Goal: Task Accomplishment & Management: Complete application form

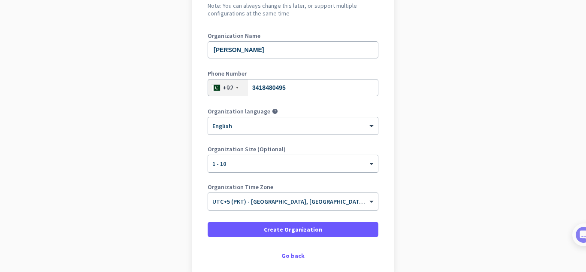
scroll to position [144, 0]
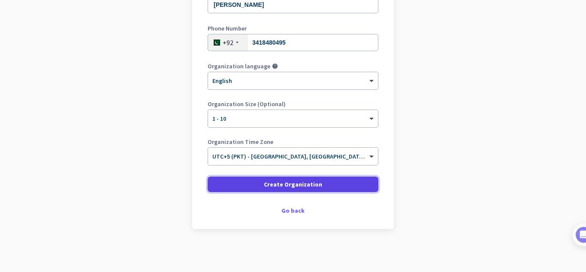
click at [270, 182] on span "Create Organization" at bounding box center [293, 184] width 58 height 9
click at [321, 182] on span at bounding box center [293, 184] width 171 height 21
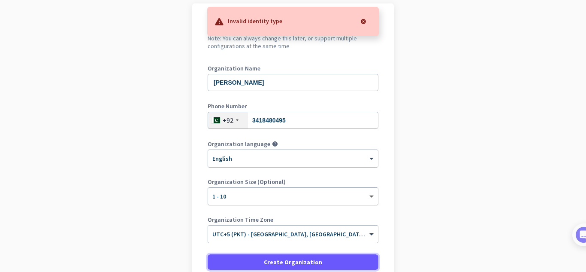
scroll to position [66, 0]
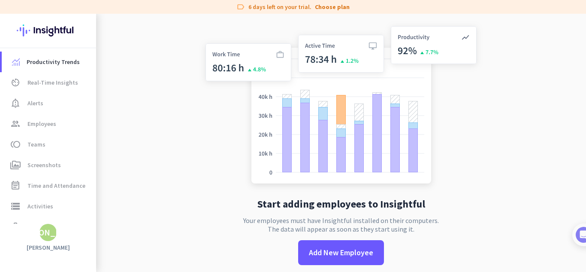
scroll to position [14, 0]
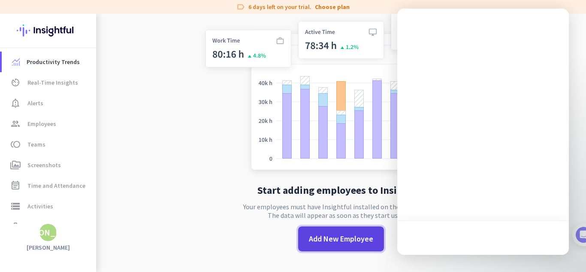
click at [343, 236] on span "Add New Employee" at bounding box center [341, 238] width 64 height 11
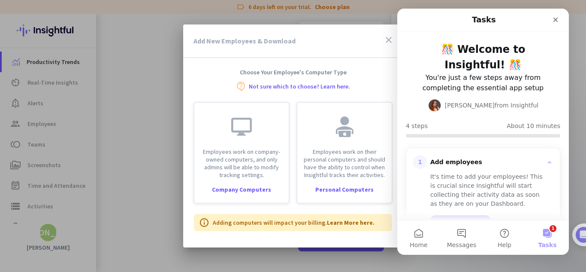
scroll to position [0, 0]
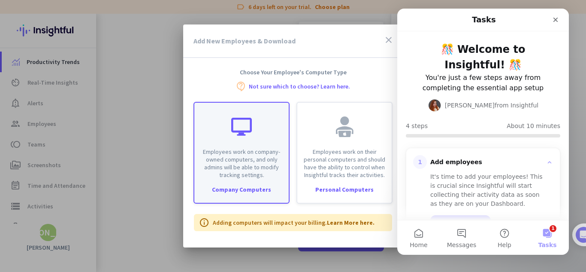
click at [255, 200] on div "Employees work on company-owned computers, and only admins will be able to modi…" at bounding box center [242, 153] width 96 height 102
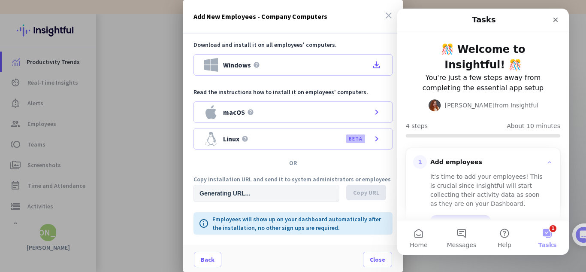
type input "[URL][DOMAIN_NAME]"
click at [364, 197] on span at bounding box center [366, 192] width 40 height 21
